Goal: Task Accomplishment & Management: Use online tool/utility

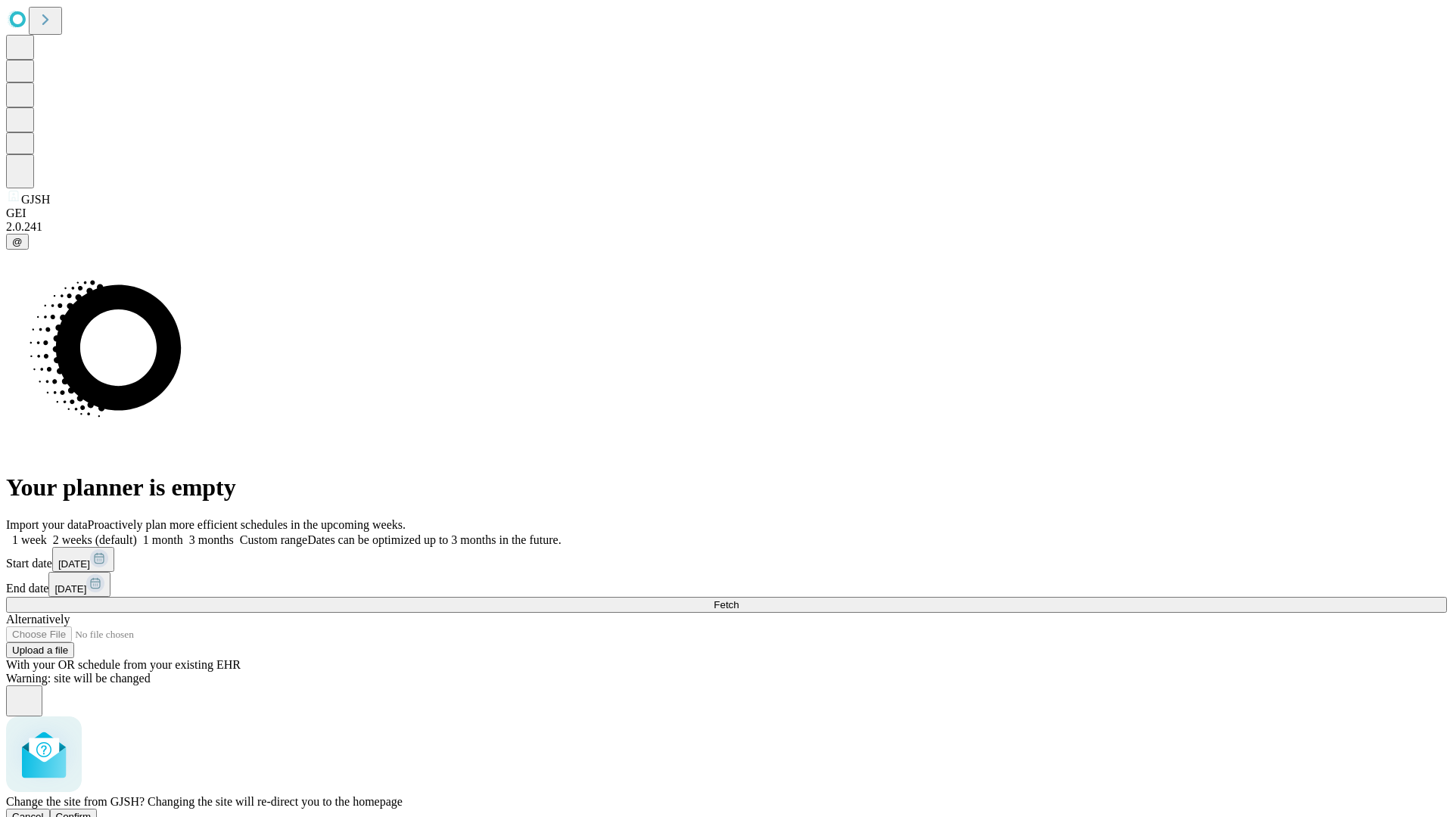
click at [92, 811] on span "Confirm" at bounding box center [74, 816] width 36 height 11
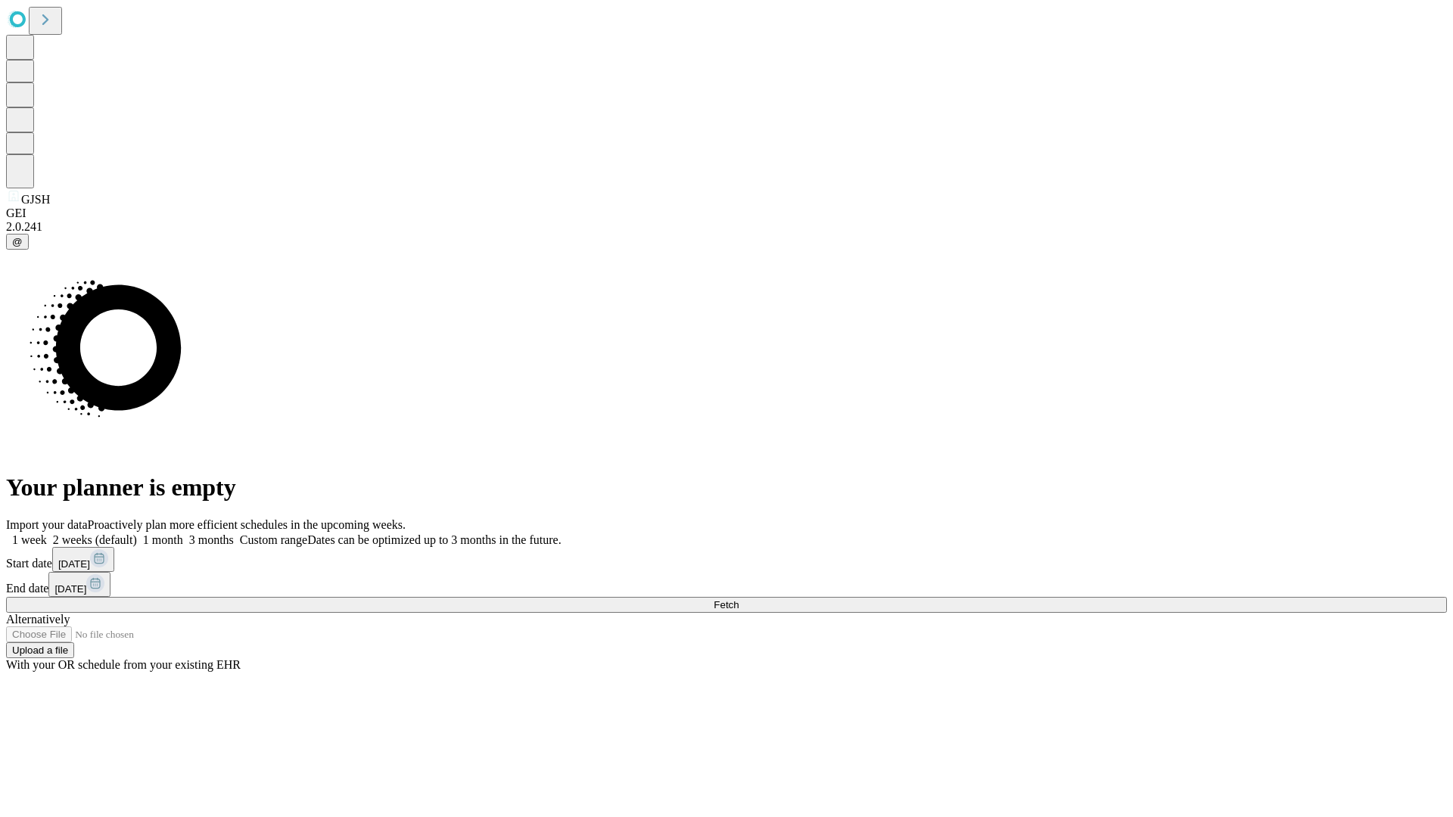
click at [47, 534] on label "1 week" at bounding box center [26, 540] width 41 height 13
click at [739, 599] on span "Fetch" at bounding box center [726, 604] width 25 height 11
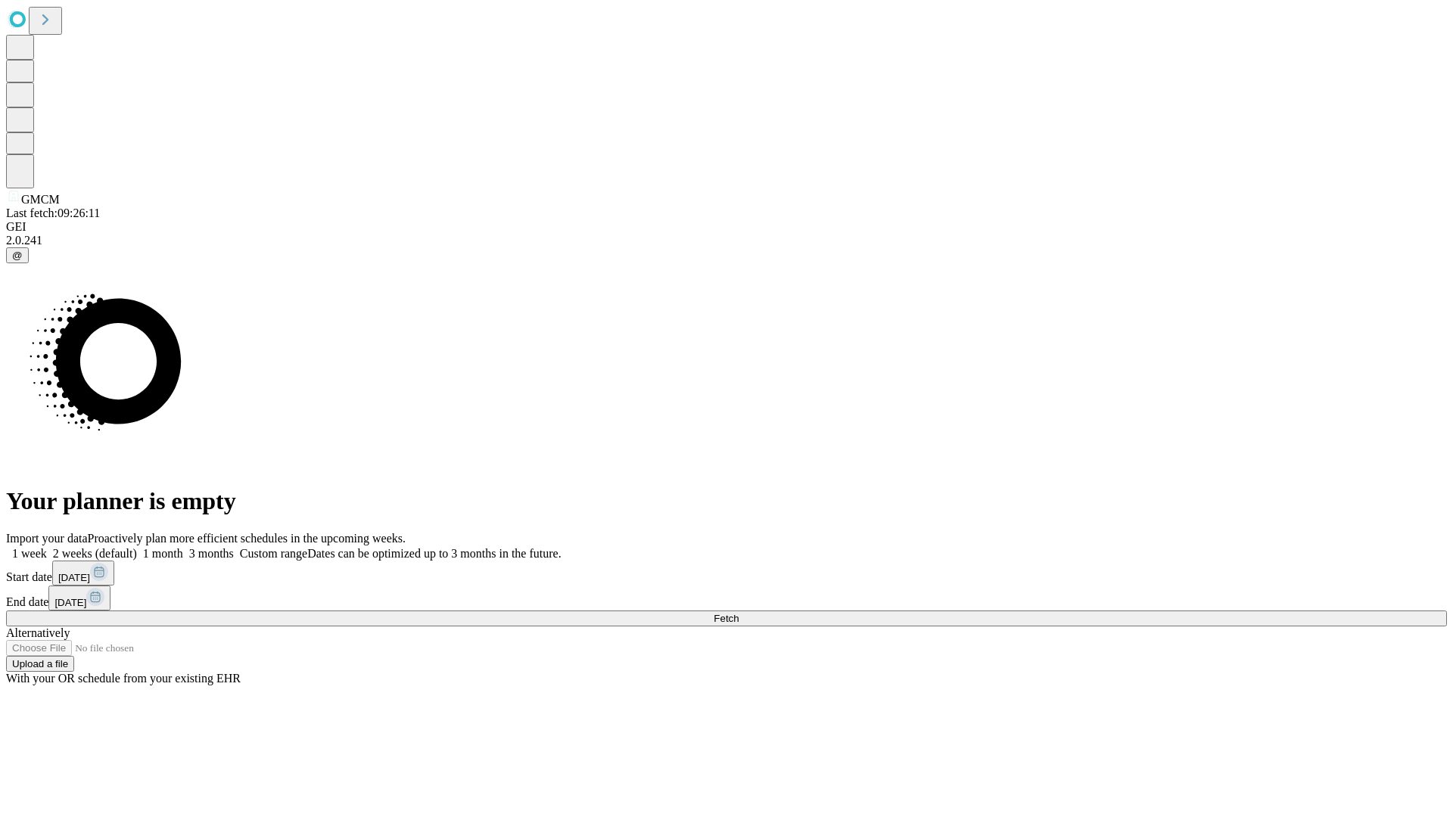
click at [739, 613] on span "Fetch" at bounding box center [726, 618] width 25 height 11
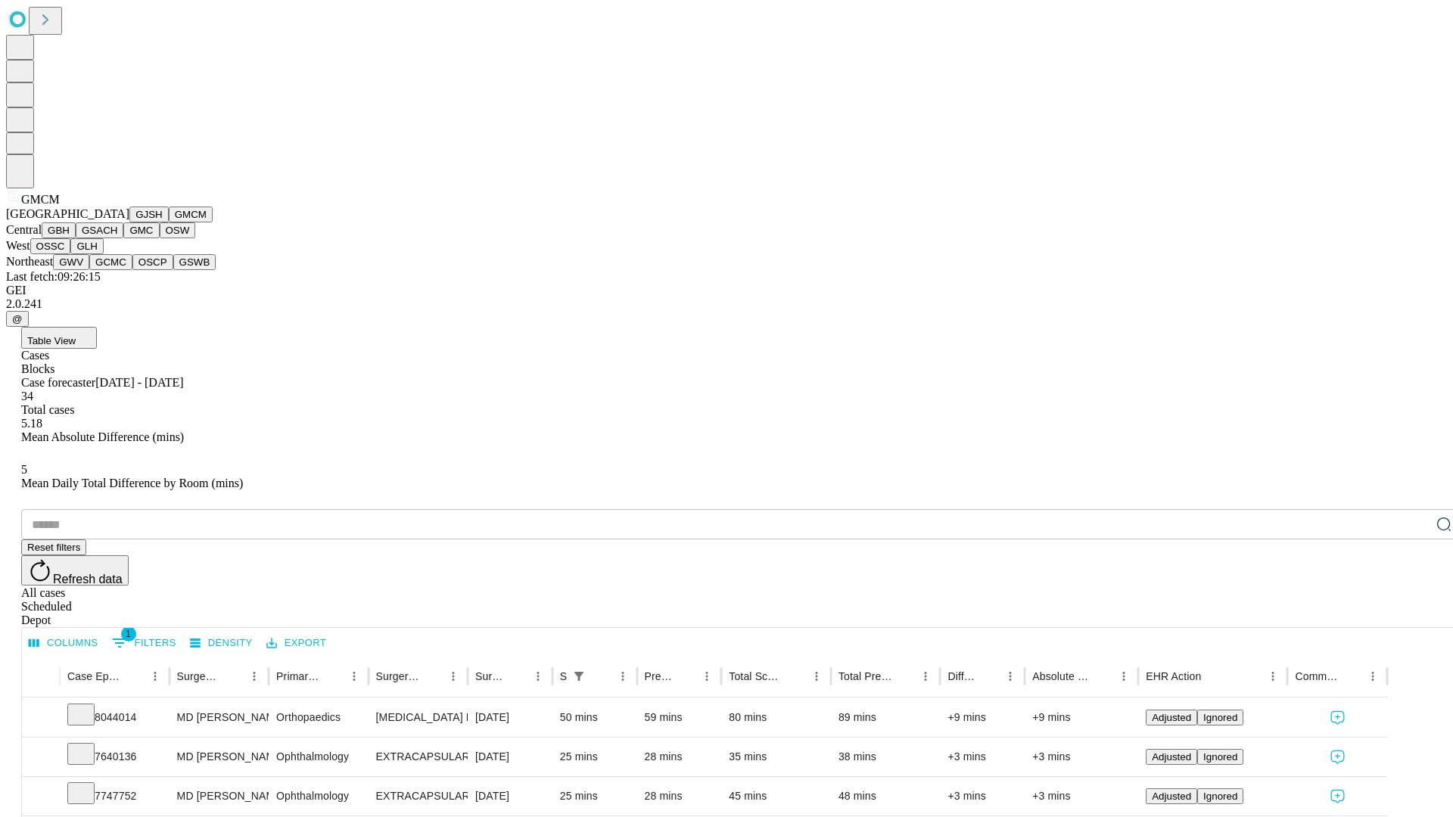
click at [76, 238] on button "GBH" at bounding box center [59, 230] width 34 height 16
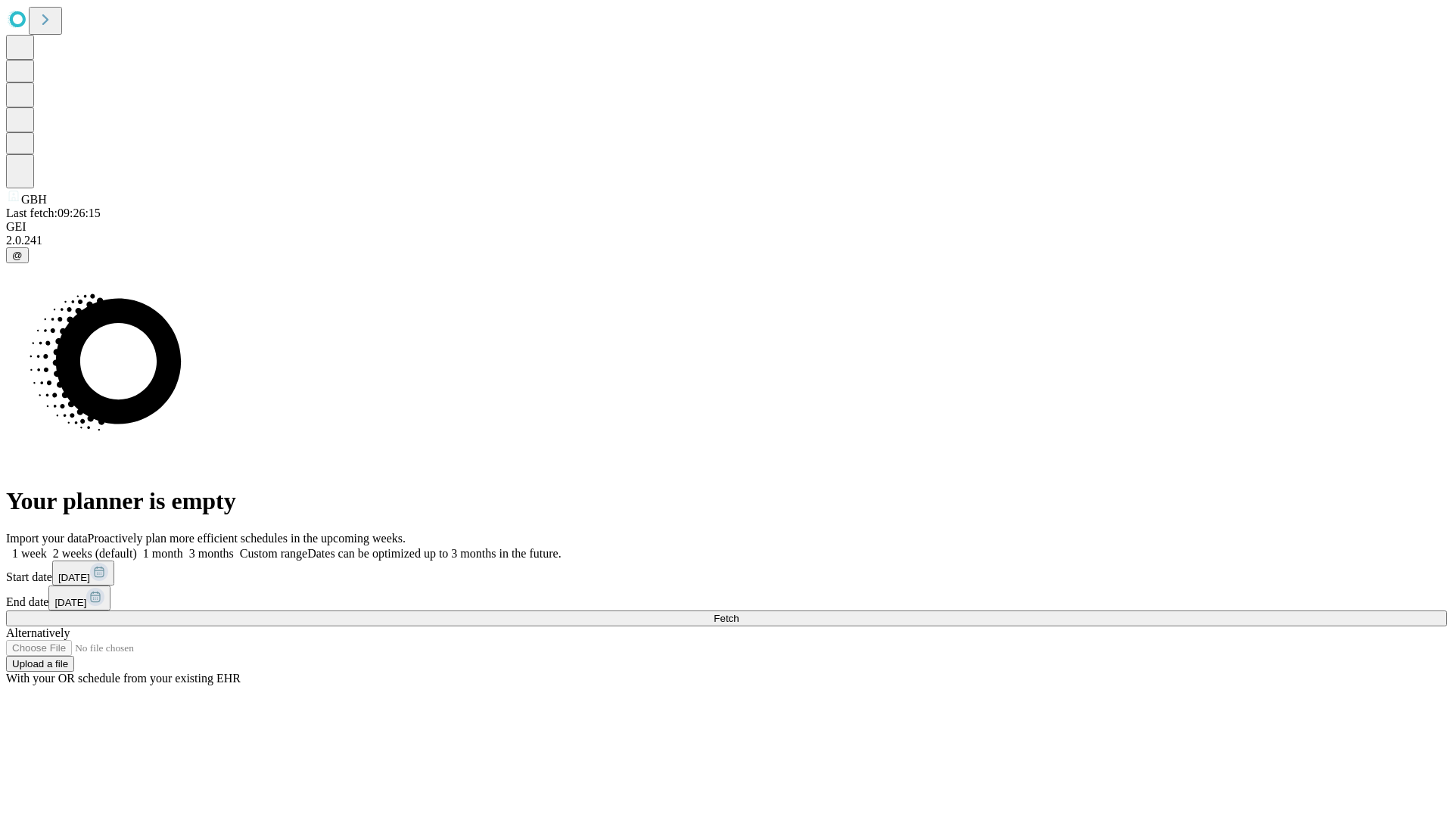
click at [47, 547] on label "1 week" at bounding box center [26, 553] width 41 height 13
click at [739, 613] on span "Fetch" at bounding box center [726, 618] width 25 height 11
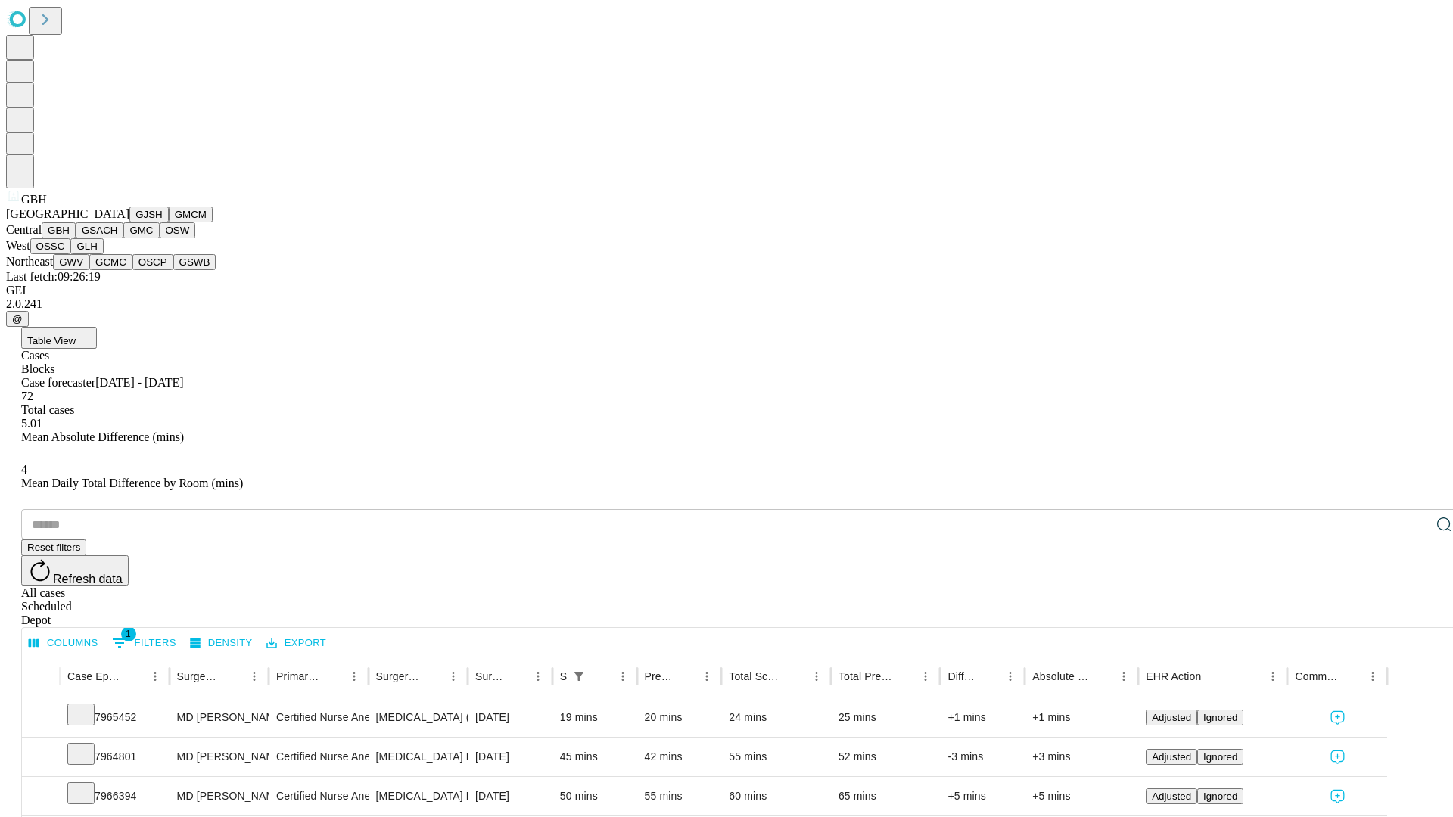
click at [117, 238] on button "GSACH" at bounding box center [100, 230] width 48 height 16
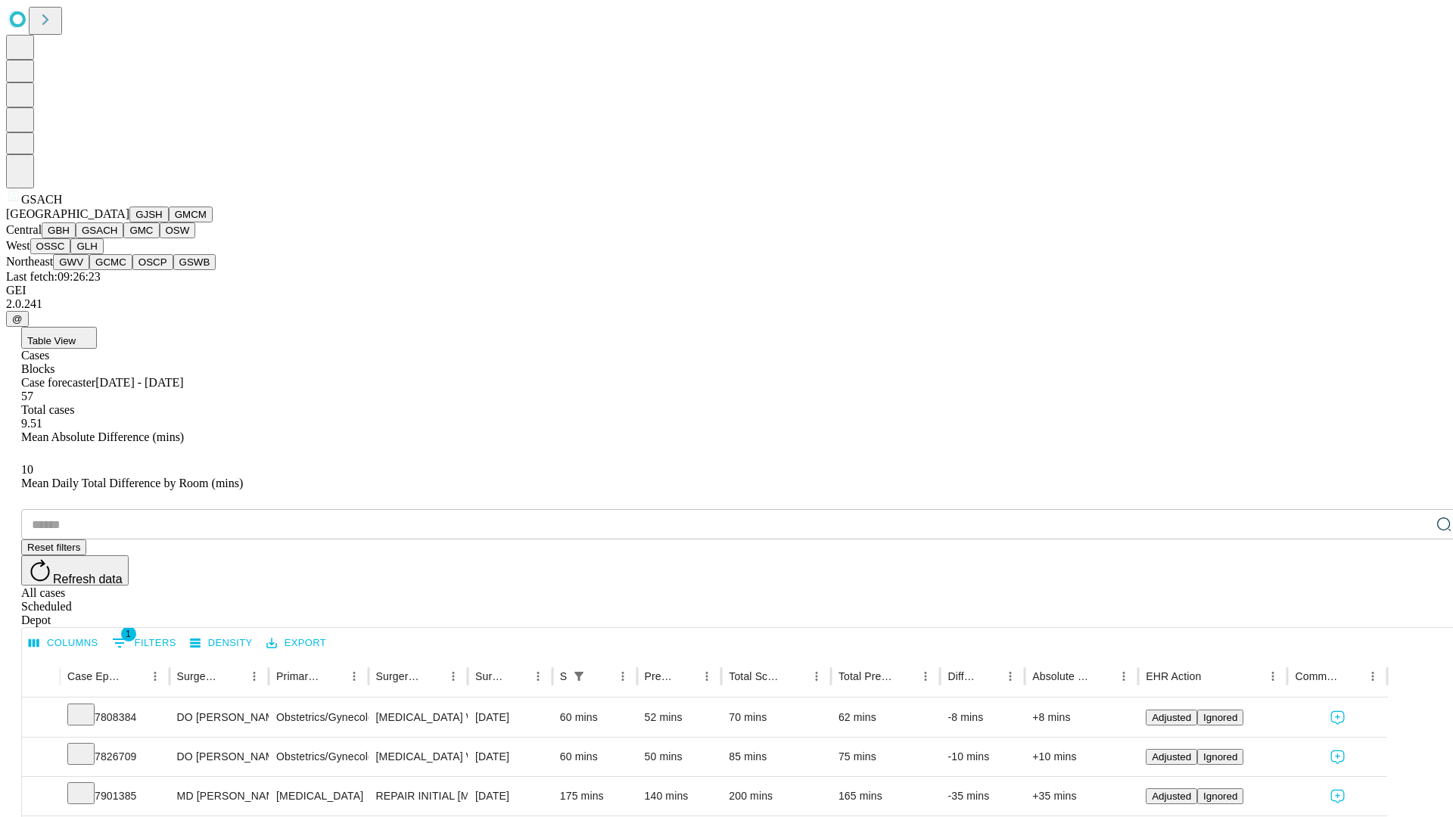
click at [123, 238] on button "GMC" at bounding box center [141, 230] width 36 height 16
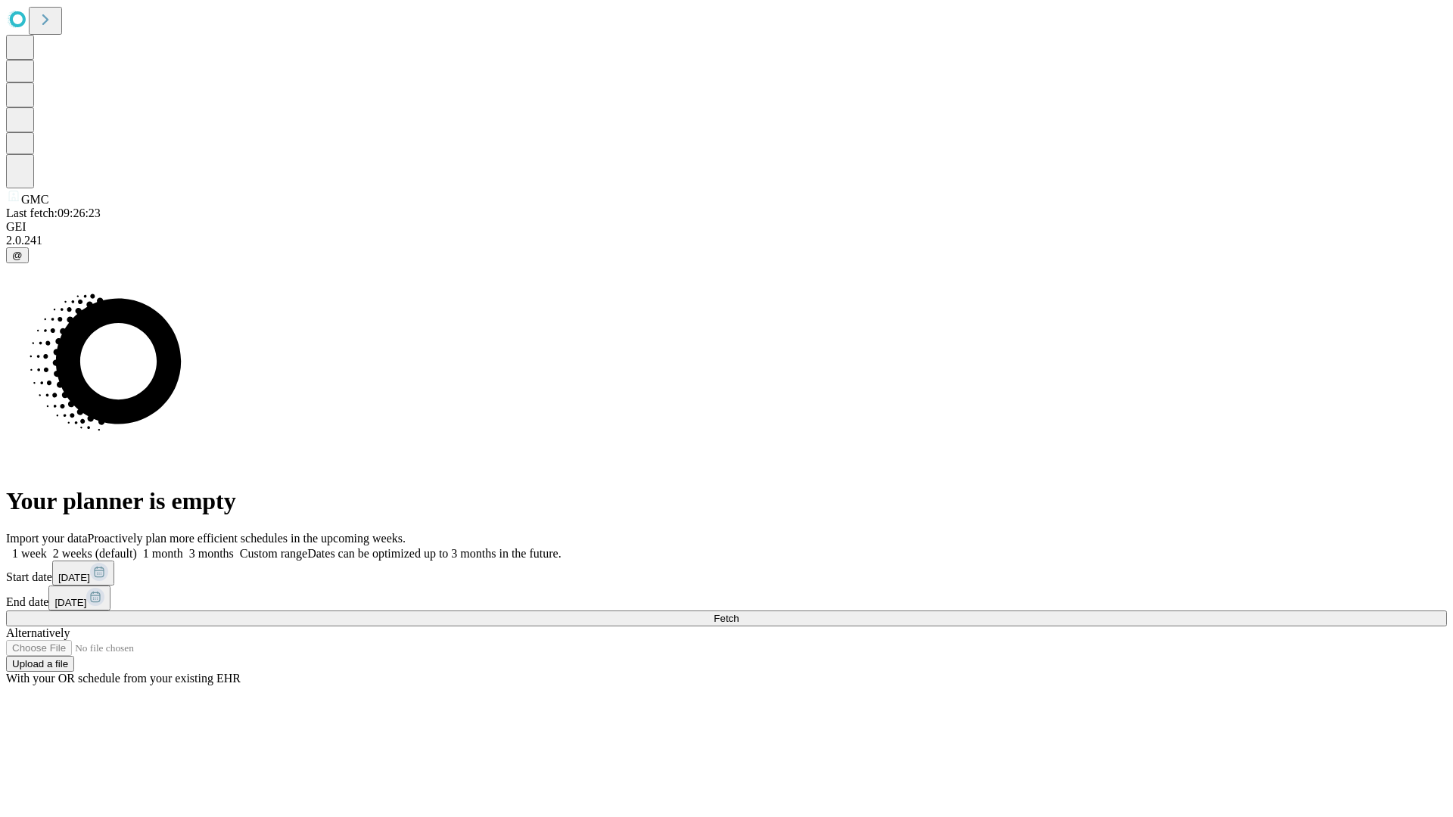
click at [47, 547] on label "1 week" at bounding box center [26, 553] width 41 height 13
click at [739, 613] on span "Fetch" at bounding box center [726, 618] width 25 height 11
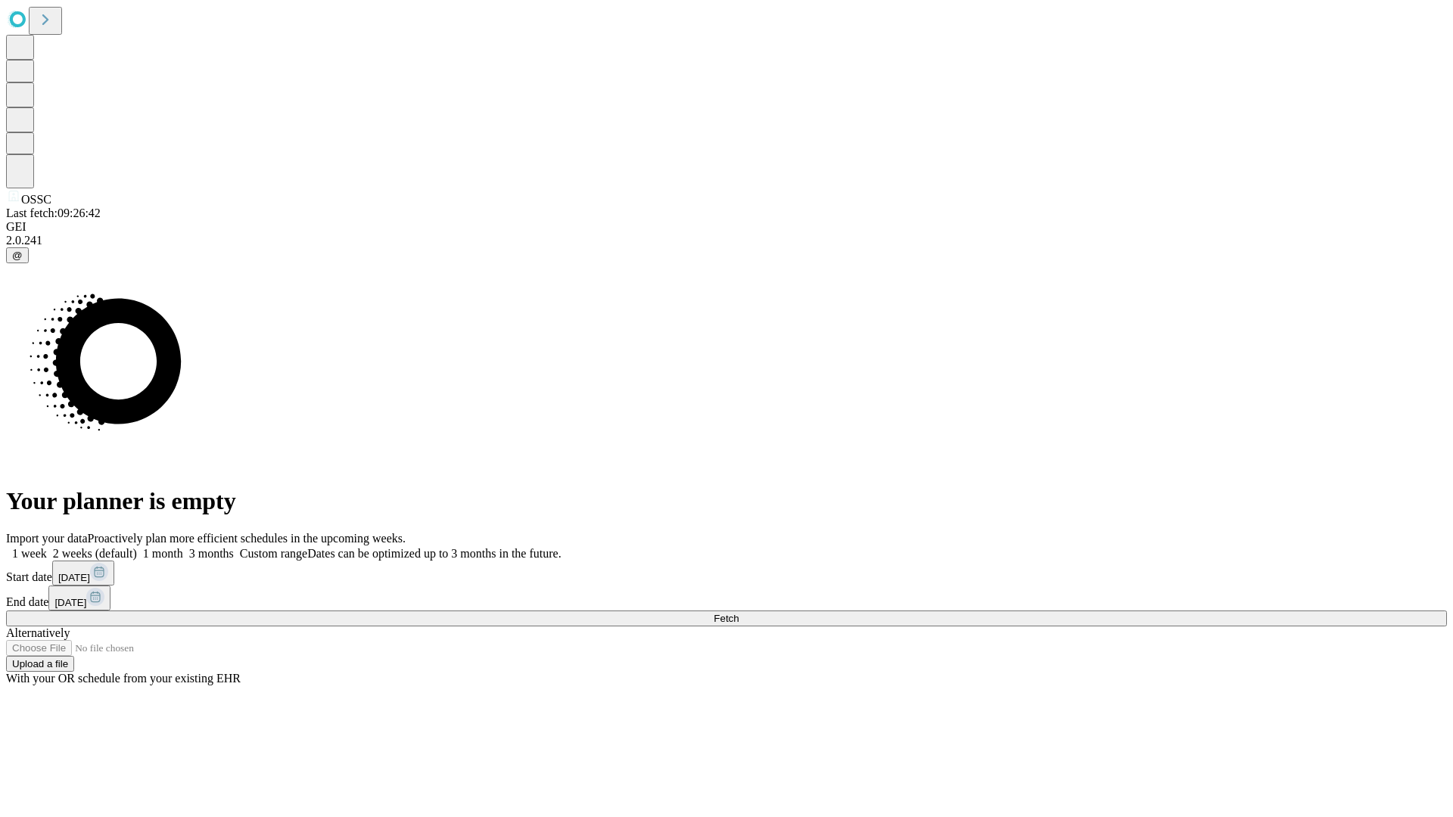
click at [739, 613] on span "Fetch" at bounding box center [726, 618] width 25 height 11
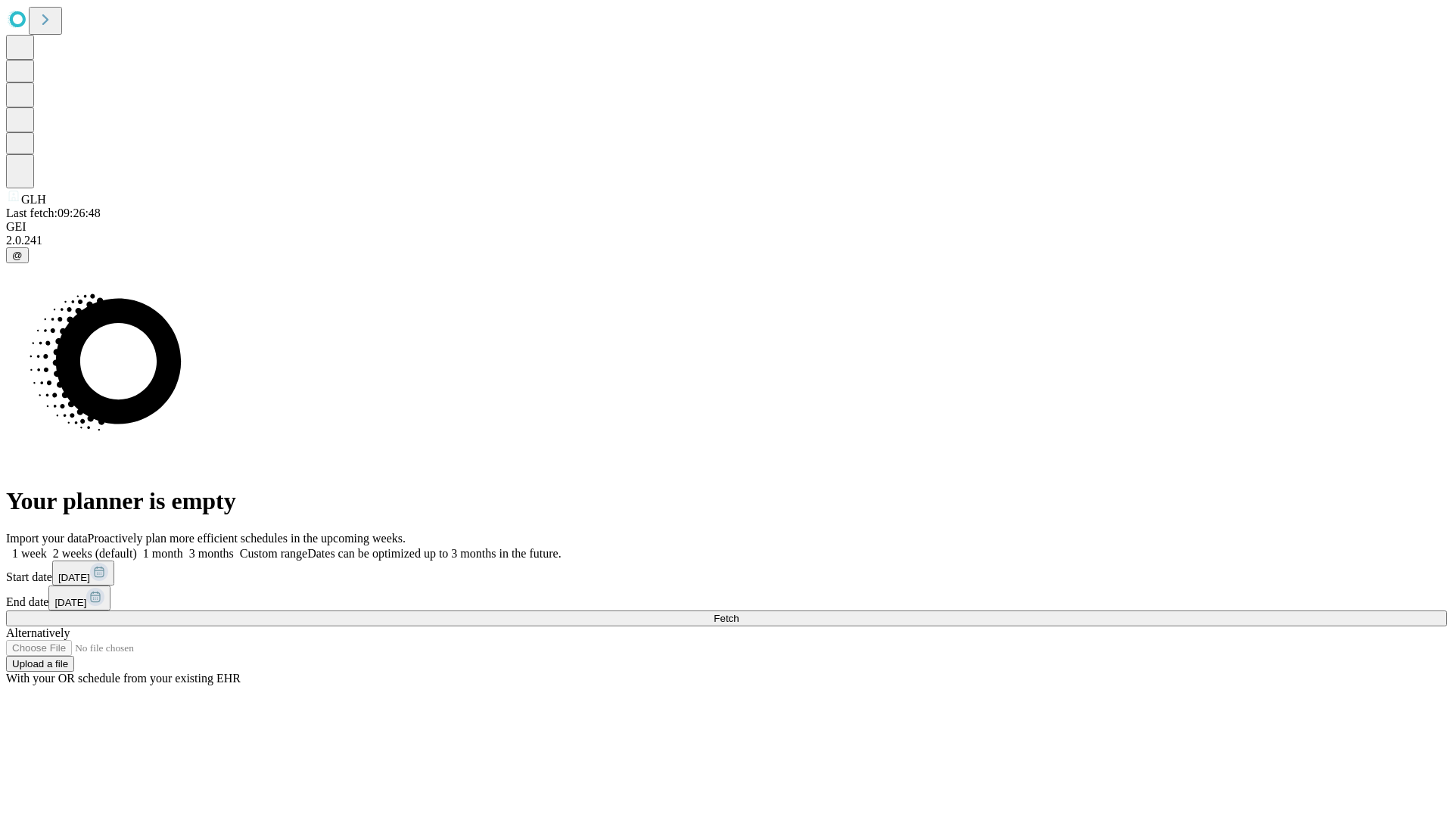
click at [47, 547] on label "1 week" at bounding box center [26, 553] width 41 height 13
click at [739, 613] on span "Fetch" at bounding box center [726, 618] width 25 height 11
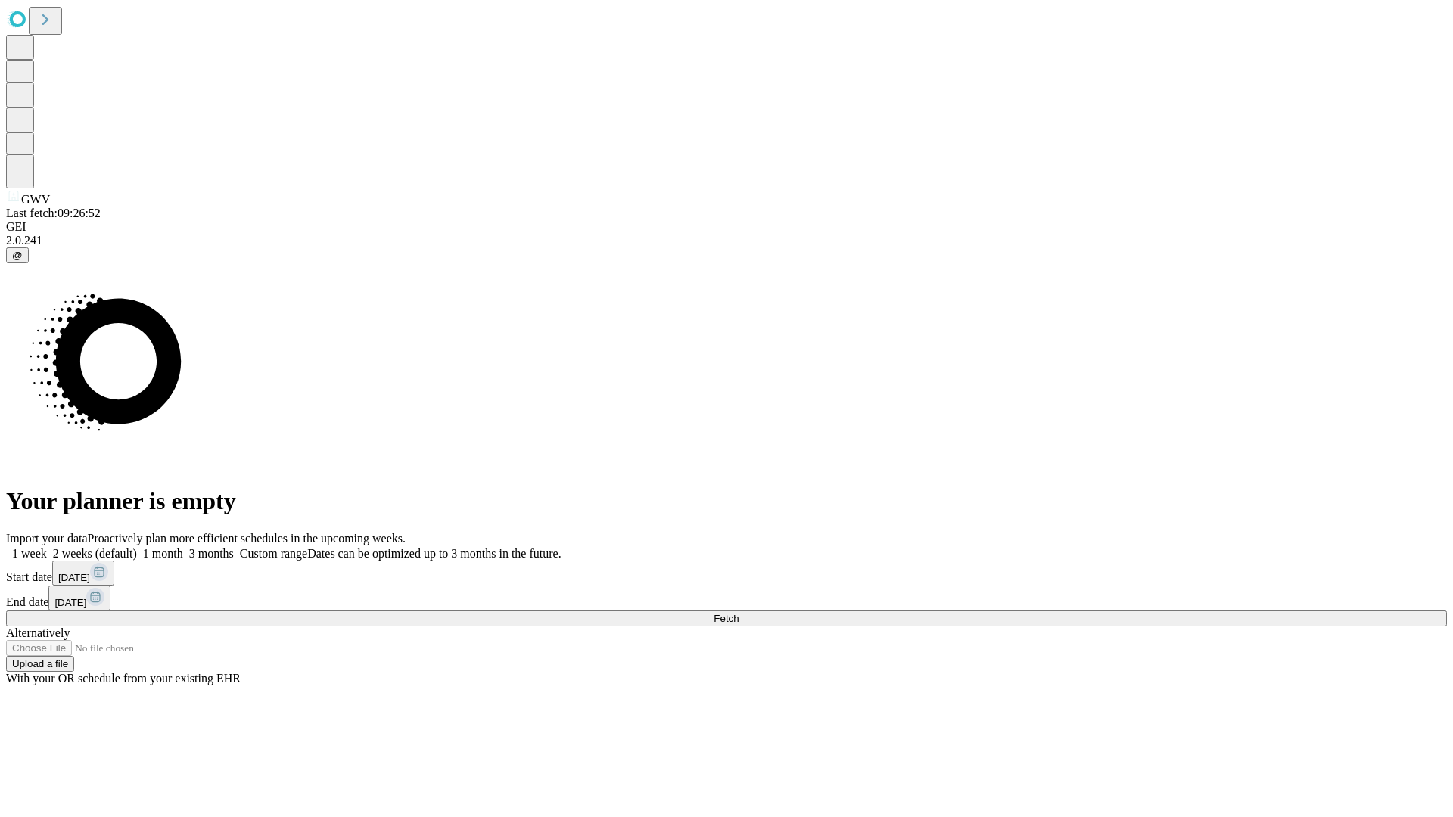
click at [47, 547] on label "1 week" at bounding box center [26, 553] width 41 height 13
click at [739, 613] on span "Fetch" at bounding box center [726, 618] width 25 height 11
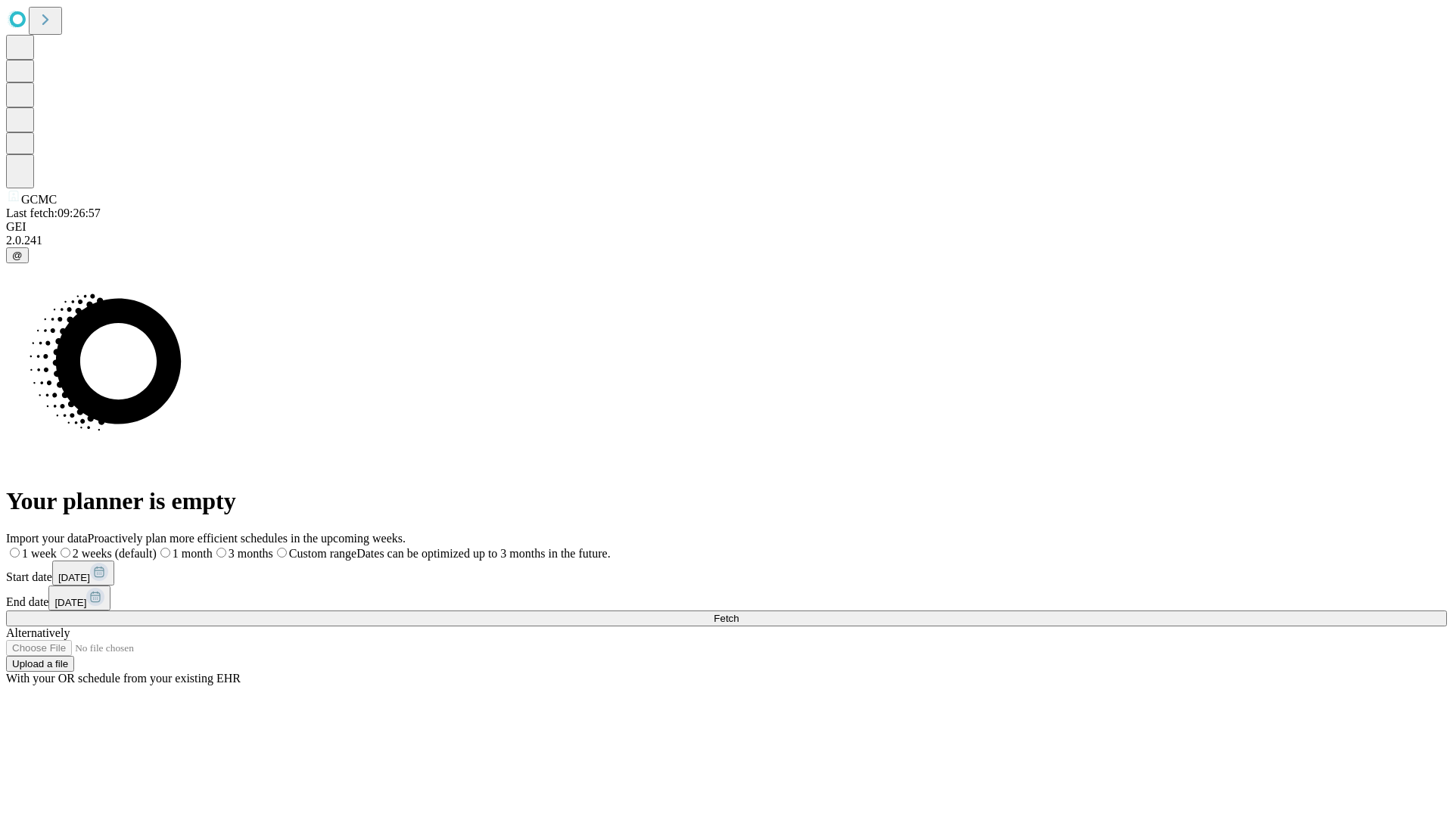
click at [739, 613] on span "Fetch" at bounding box center [726, 618] width 25 height 11
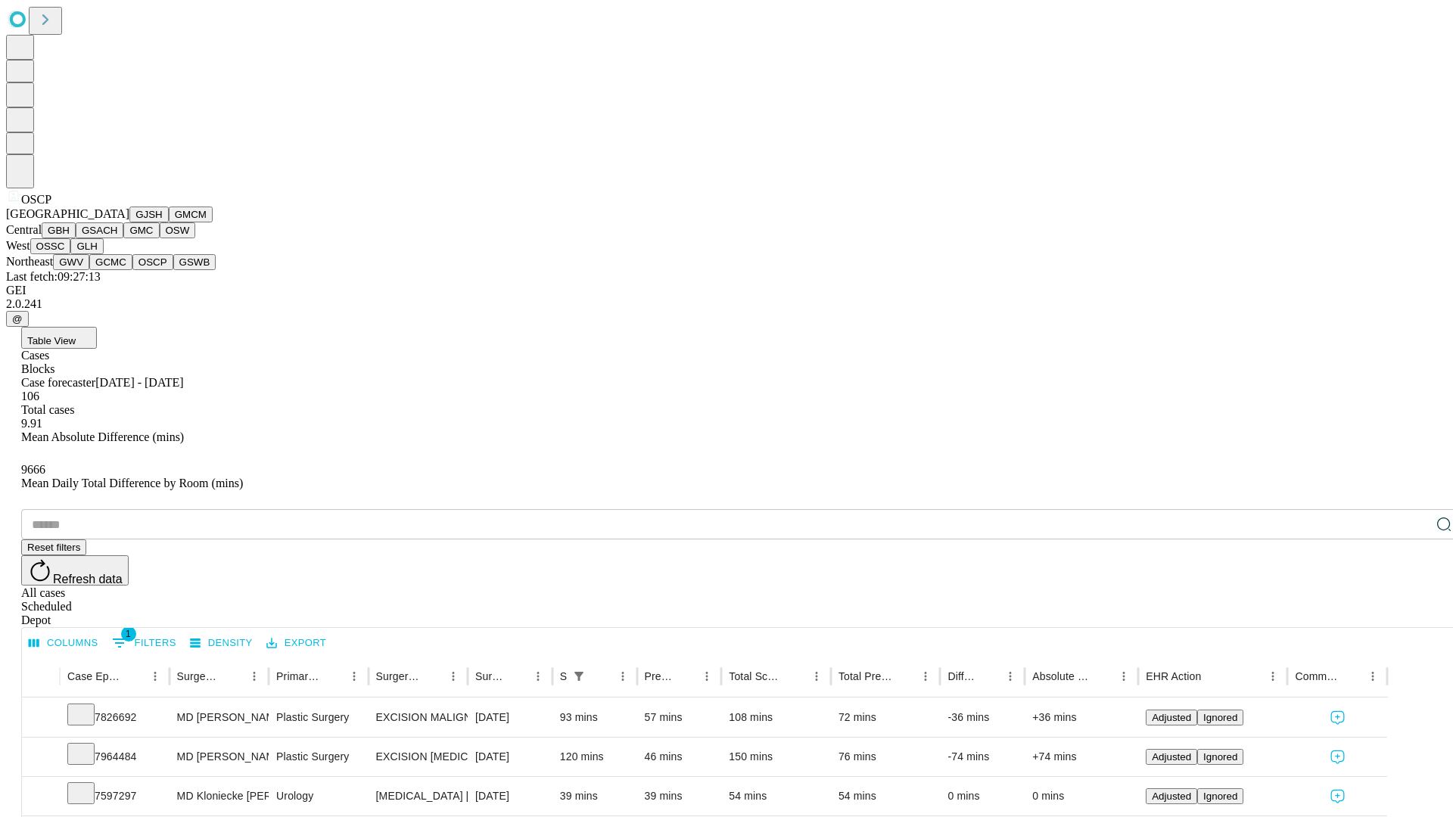
click at [173, 270] on button "GSWB" at bounding box center [194, 262] width 43 height 16
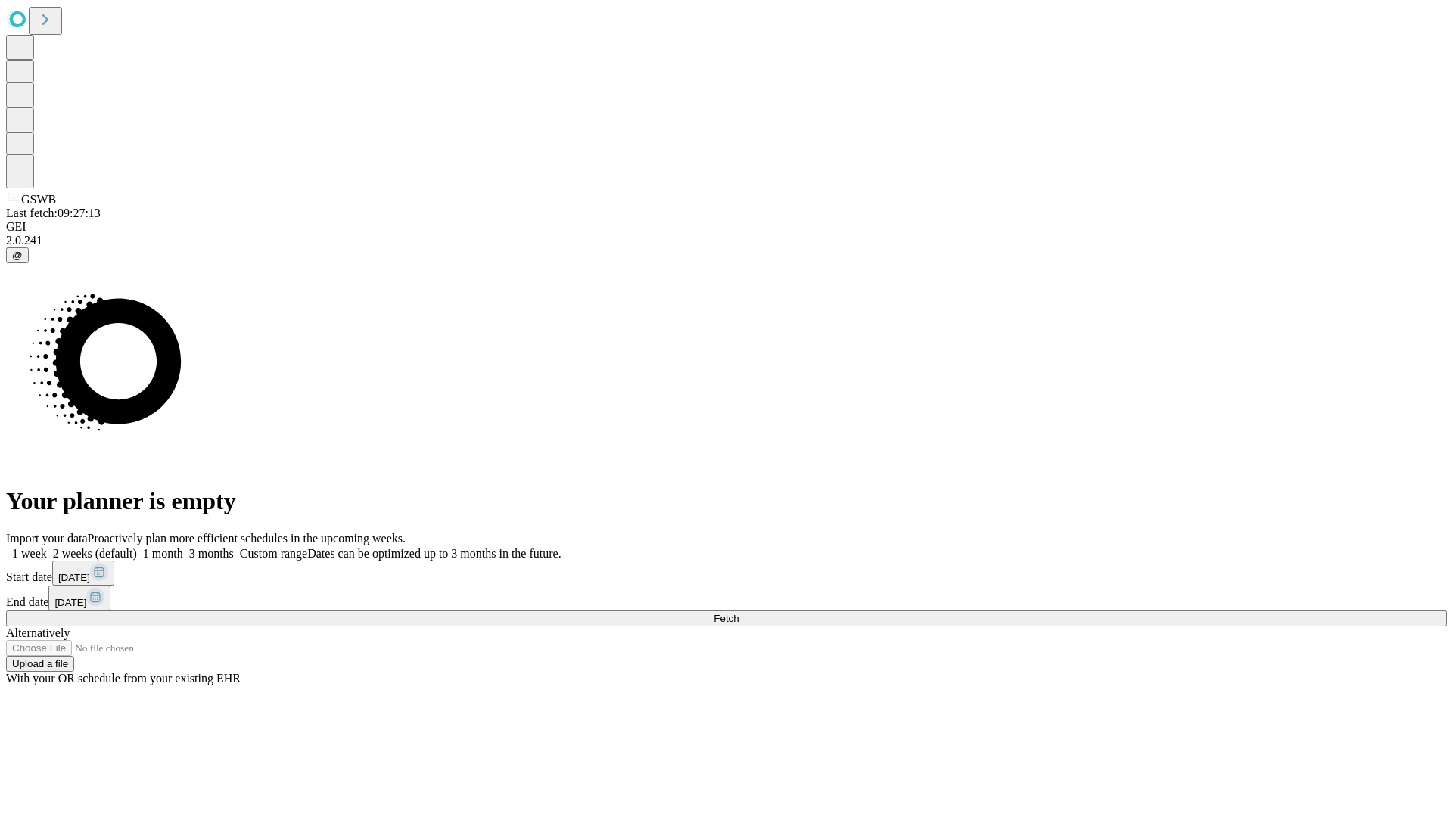
click at [47, 547] on label "1 week" at bounding box center [26, 553] width 41 height 13
click at [739, 613] on span "Fetch" at bounding box center [726, 618] width 25 height 11
